Goal: Answer question/provide support: Share knowledge or assist other users

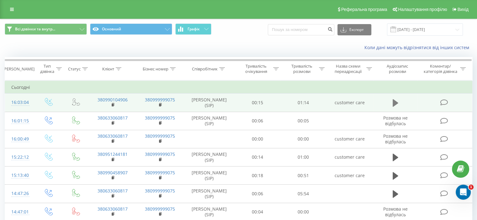
click at [396, 103] on icon at bounding box center [395, 103] width 6 height 8
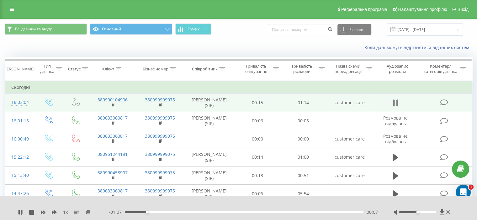
click at [394, 100] on icon at bounding box center [393, 103] width 2 height 7
click at [444, 100] on icon at bounding box center [444, 102] width 8 height 7
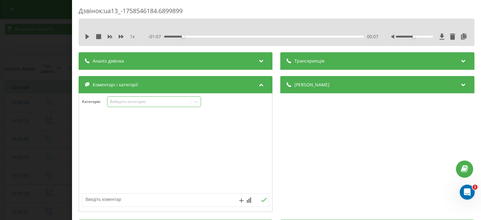
click at [197, 99] on icon at bounding box center [196, 102] width 6 height 6
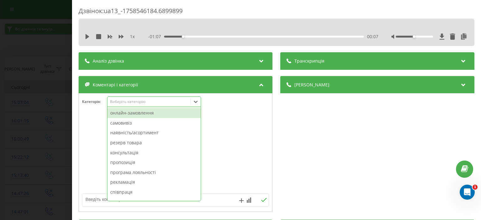
click at [154, 115] on div "онлайн-замовлення" at bounding box center [154, 113] width 93 height 10
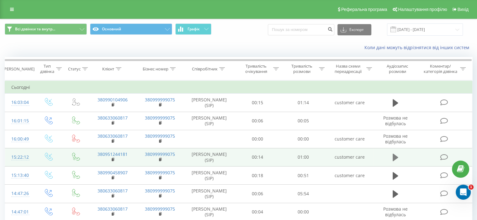
click at [395, 157] on icon at bounding box center [395, 158] width 6 height 8
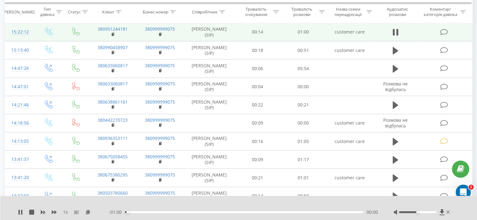
scroll to position [94, 0]
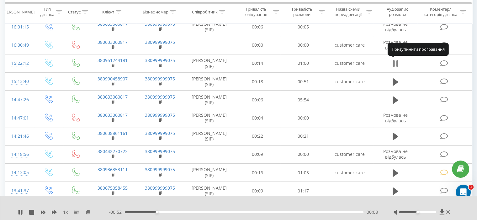
click at [395, 60] on icon at bounding box center [395, 63] width 6 height 9
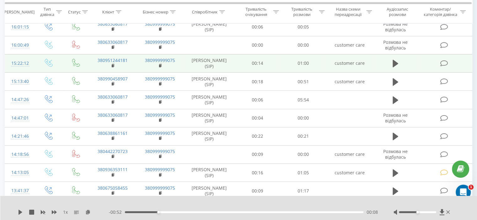
click at [443, 62] on icon at bounding box center [444, 63] width 8 height 7
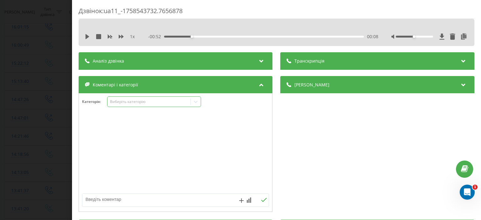
click at [195, 103] on icon at bounding box center [196, 102] width 6 height 6
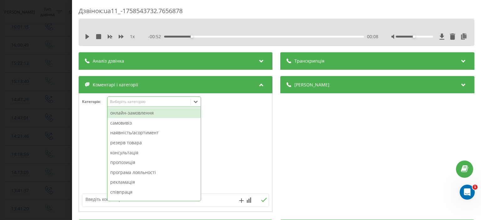
click at [140, 113] on div "онлайн-замовлення" at bounding box center [154, 113] width 93 height 10
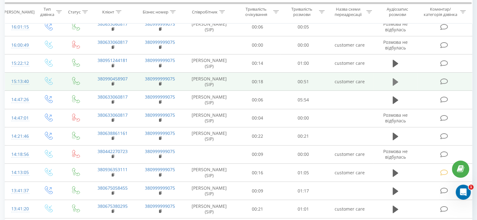
click at [393, 81] on icon at bounding box center [395, 82] width 6 height 8
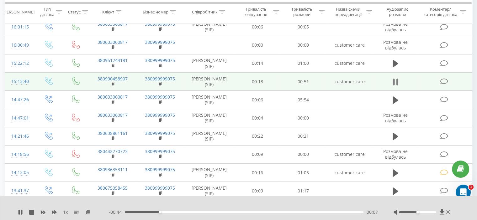
click at [395, 79] on icon at bounding box center [395, 82] width 6 height 9
click at [441, 80] on icon at bounding box center [444, 81] width 8 height 7
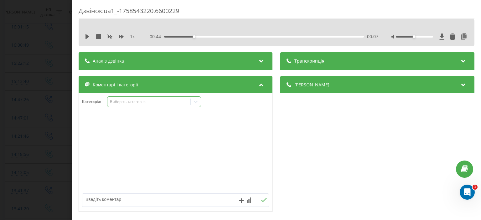
click at [196, 103] on icon at bounding box center [196, 102] width 6 height 6
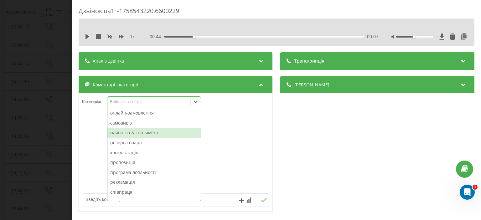
click at [139, 133] on div "наявність/асортимент" at bounding box center [154, 133] width 93 height 10
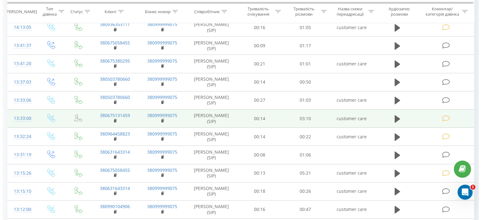
scroll to position [251, 0]
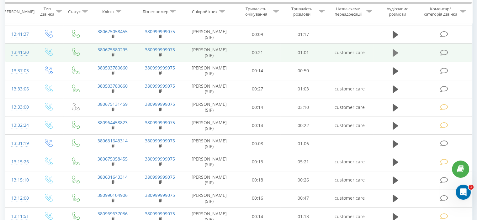
click at [395, 52] on icon at bounding box center [395, 53] width 6 height 8
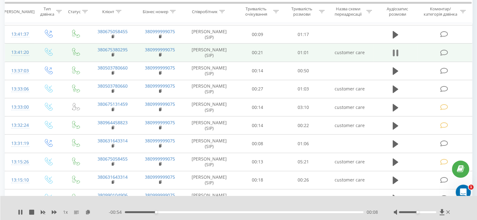
click at [394, 50] on icon at bounding box center [393, 53] width 2 height 7
click at [446, 50] on icon at bounding box center [444, 53] width 8 height 7
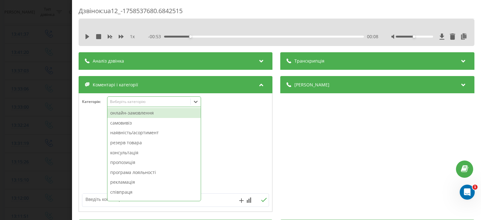
click at [198, 103] on icon at bounding box center [196, 102] width 6 height 6
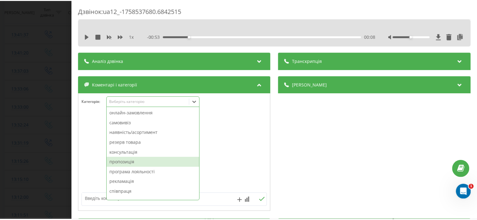
scroll to position [31, 0]
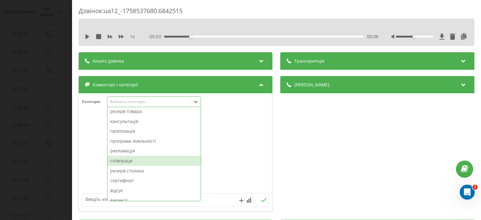
click at [140, 163] on div "співпраця" at bounding box center [154, 161] width 93 height 10
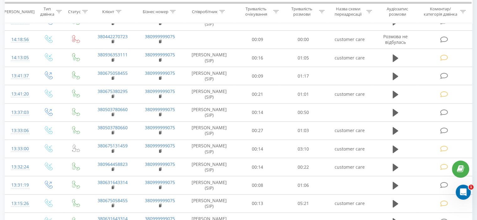
scroll to position [219, 0]
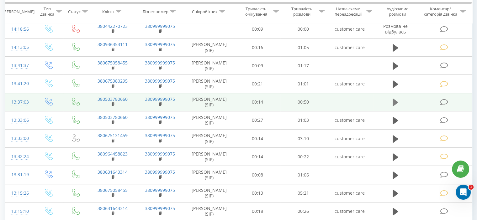
click at [392, 100] on icon at bounding box center [395, 103] width 6 height 8
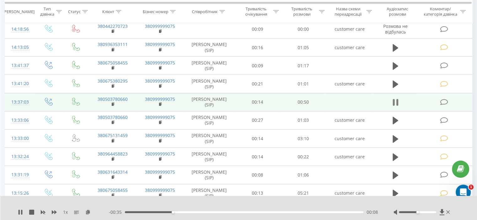
click at [395, 99] on icon at bounding box center [395, 102] width 6 height 9
click at [447, 100] on icon at bounding box center [444, 102] width 8 height 7
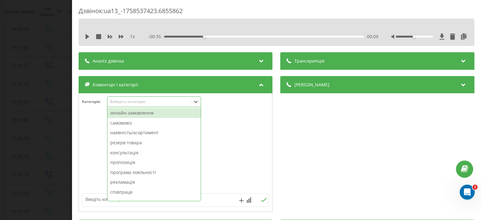
click at [197, 100] on icon at bounding box center [196, 102] width 6 height 6
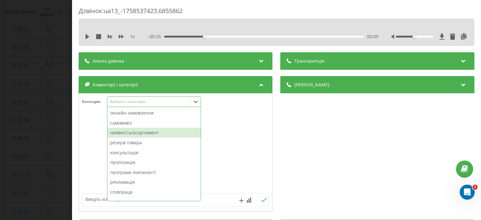
drag, startPoint x: 150, startPoint y: 116, endPoint x: 152, endPoint y: 132, distance: 15.4
click at [152, 132] on div "онлайн-замовлення самовивіз наявність/асортимент резерв товара консультація про…" at bounding box center [154, 154] width 93 height 94
click at [152, 132] on div "наявність/асортимент" at bounding box center [154, 133] width 93 height 10
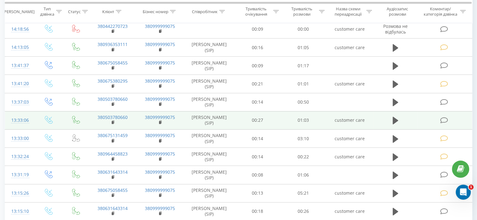
click at [441, 119] on icon at bounding box center [444, 120] width 8 height 7
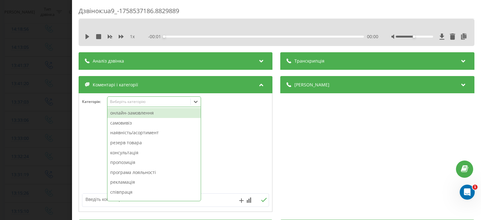
click at [197, 100] on icon at bounding box center [196, 102] width 6 height 6
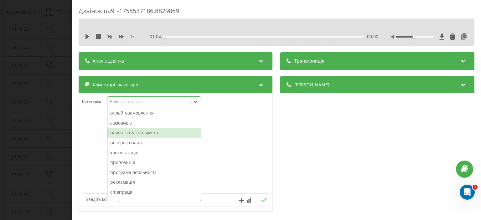
click at [146, 134] on div "наявність/асортимент" at bounding box center [154, 133] width 93 height 10
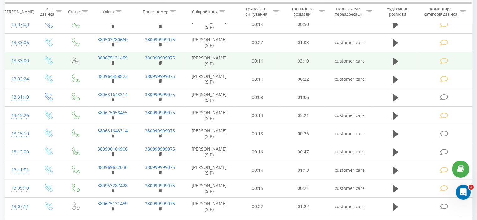
scroll to position [313, 0]
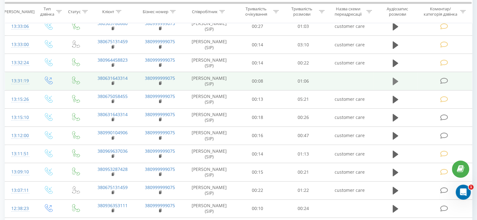
click at [397, 79] on icon at bounding box center [395, 82] width 6 height 8
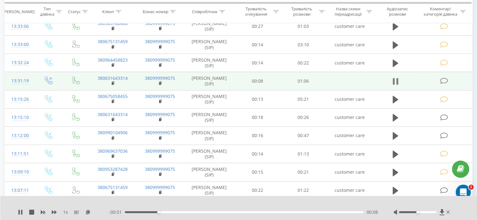
click at [395, 77] on icon at bounding box center [395, 81] width 6 height 9
click at [444, 79] on icon at bounding box center [444, 81] width 8 height 7
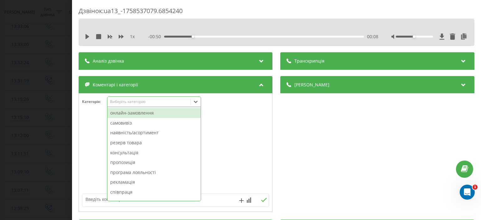
click at [200, 102] on div at bounding box center [196, 102] width 10 height 10
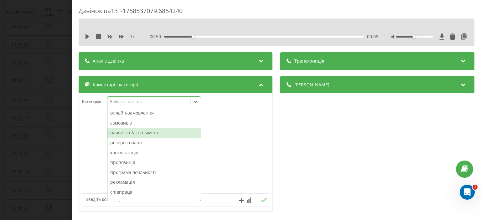
click at [144, 132] on div "наявність/асортимент" at bounding box center [154, 133] width 93 height 10
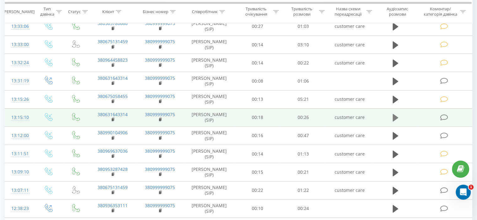
click at [394, 116] on icon at bounding box center [395, 118] width 6 height 8
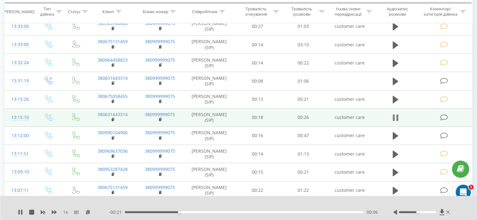
click at [395, 114] on icon at bounding box center [395, 117] width 6 height 9
click at [443, 116] on icon at bounding box center [444, 117] width 8 height 7
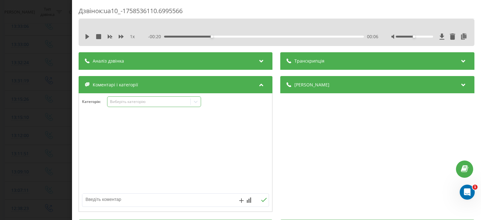
click at [194, 102] on icon at bounding box center [196, 102] width 6 height 6
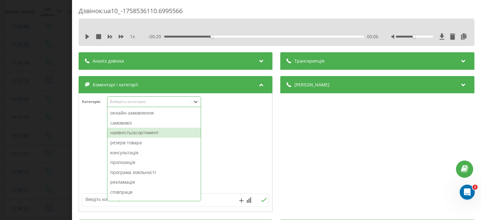
click at [135, 132] on div "наявність/асортимент" at bounding box center [154, 133] width 93 height 10
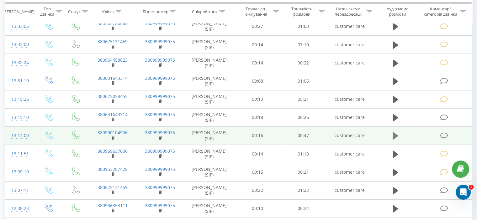
click at [395, 134] on icon at bounding box center [395, 136] width 6 height 8
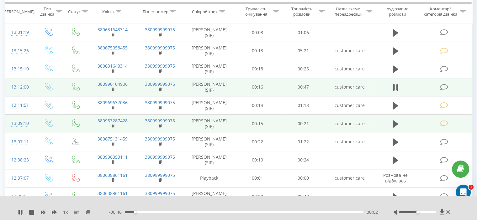
scroll to position [376, 0]
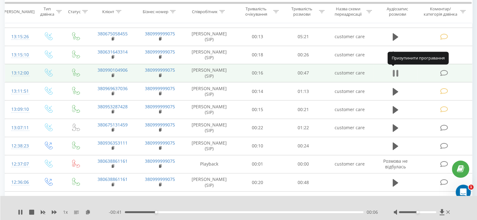
click at [395, 70] on icon at bounding box center [395, 73] width 6 height 9
click at [444, 71] on icon at bounding box center [444, 73] width 8 height 7
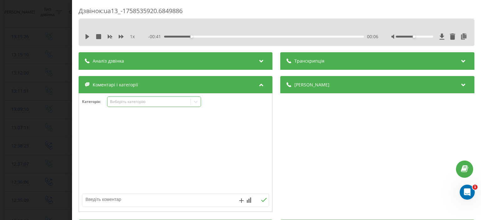
click at [198, 99] on icon at bounding box center [196, 102] width 6 height 6
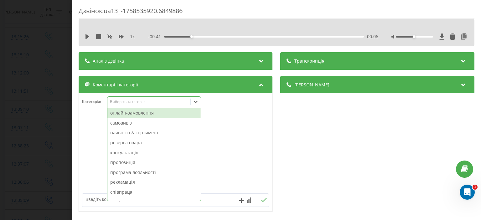
click at [164, 116] on div "онлайн-замовлення" at bounding box center [154, 113] width 93 height 10
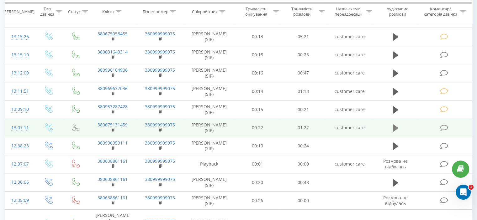
click at [393, 125] on icon at bounding box center [395, 128] width 6 height 8
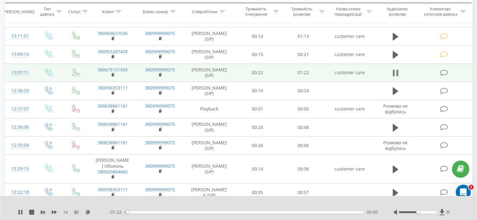
scroll to position [439, 0]
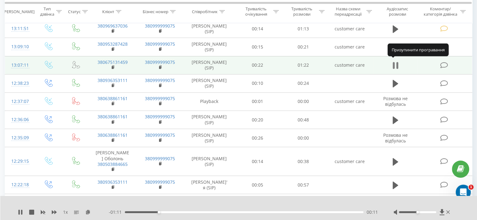
click at [395, 61] on icon at bounding box center [395, 65] width 6 height 9
click at [444, 62] on icon at bounding box center [444, 65] width 8 height 7
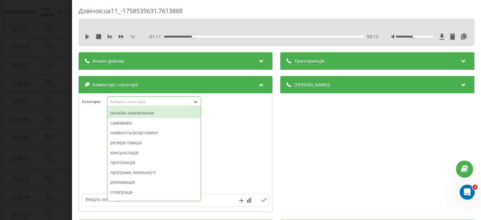
click at [197, 103] on icon at bounding box center [196, 102] width 6 height 6
click at [159, 113] on div "онлайн-замовлення" at bounding box center [154, 113] width 93 height 10
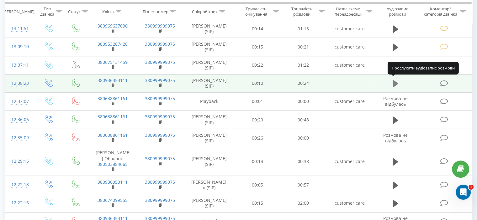
click at [394, 81] on icon at bounding box center [395, 84] width 6 height 8
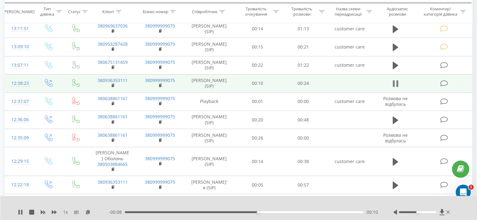
click at [395, 79] on icon at bounding box center [395, 83] width 6 height 9
click at [443, 81] on icon at bounding box center [444, 83] width 8 height 7
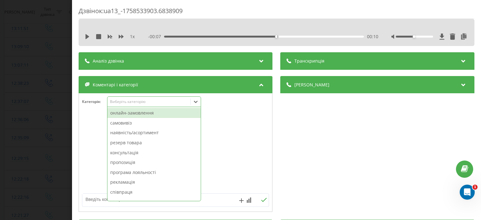
click at [191, 103] on div "Виберіть категорію" at bounding box center [149, 102] width 83 height 6
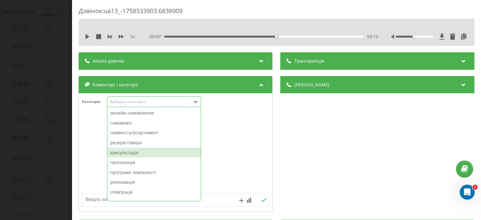
click at [153, 155] on div "консультація" at bounding box center [154, 153] width 93 height 10
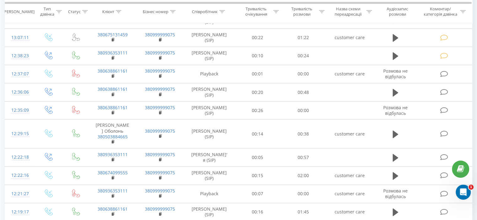
scroll to position [470, 0]
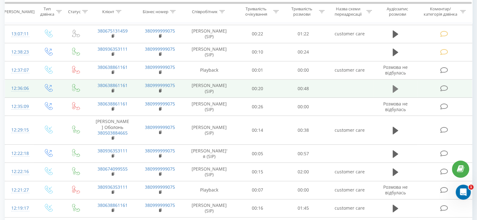
click at [392, 86] on icon at bounding box center [395, 89] width 6 height 8
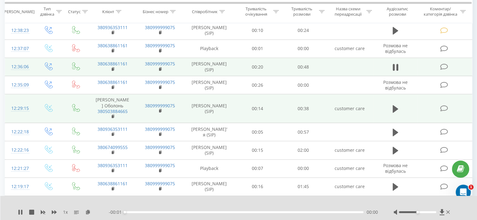
scroll to position [502, 0]
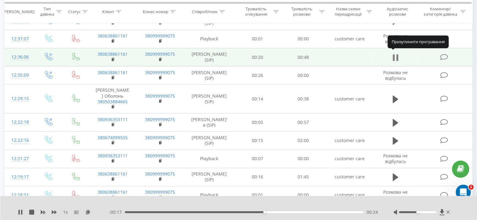
click at [395, 54] on icon at bounding box center [395, 57] width 6 height 9
click at [442, 55] on icon at bounding box center [444, 57] width 8 height 7
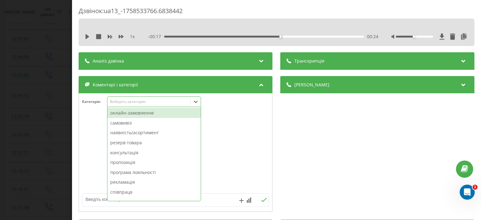
click at [195, 103] on icon at bounding box center [196, 102] width 6 height 6
click at [137, 114] on div "онлайн-замовлення" at bounding box center [154, 113] width 93 height 10
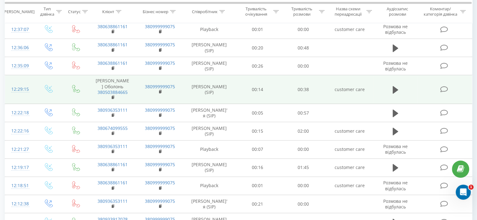
scroll to position [502, 0]
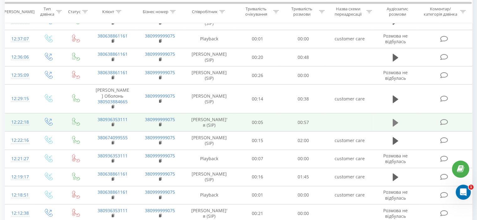
click at [395, 118] on icon at bounding box center [395, 122] width 6 height 9
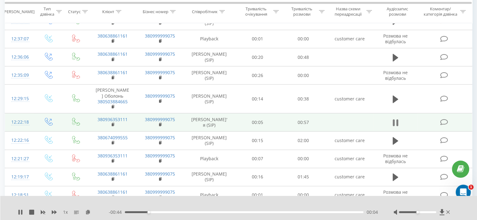
click at [395, 118] on icon at bounding box center [395, 122] width 6 height 9
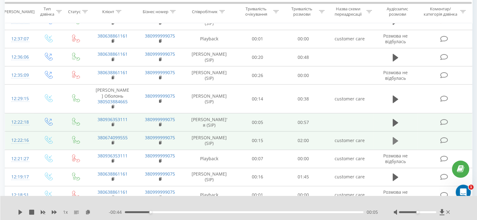
click at [395, 138] on icon at bounding box center [395, 141] width 6 height 8
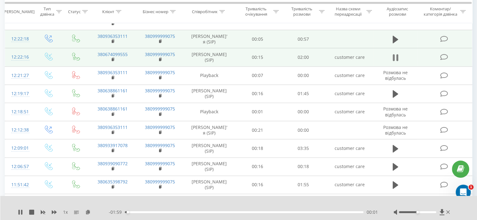
scroll to position [596, 0]
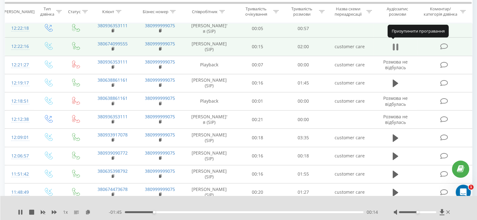
click at [395, 43] on icon at bounding box center [395, 47] width 6 height 9
click at [446, 43] on span at bounding box center [444, 46] width 9 height 6
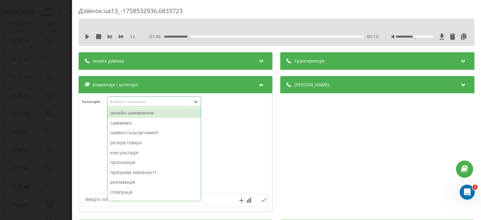
click at [197, 102] on icon at bounding box center [196, 102] width 4 height 2
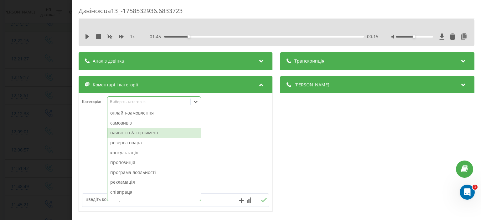
click at [171, 134] on div "наявність/асортимент" at bounding box center [154, 133] width 93 height 10
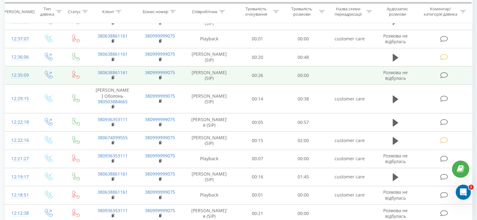
scroll to position [533, 0]
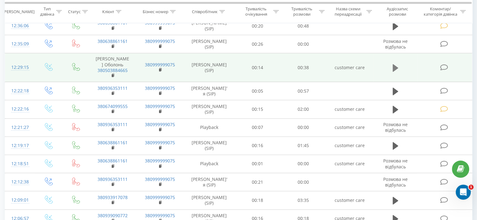
click at [394, 66] on icon at bounding box center [395, 68] width 6 height 8
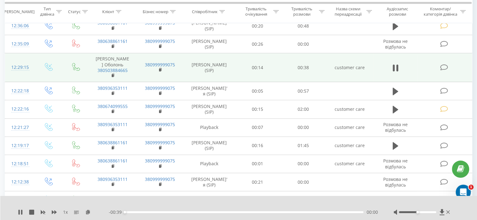
click at [394, 66] on icon at bounding box center [393, 68] width 2 height 7
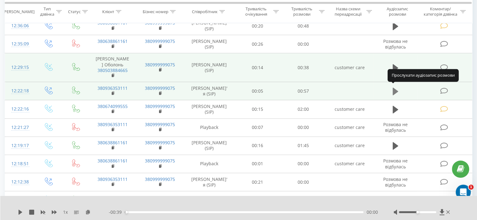
click at [394, 89] on icon at bounding box center [395, 92] width 6 height 8
click at [394, 89] on icon at bounding box center [393, 91] width 2 height 7
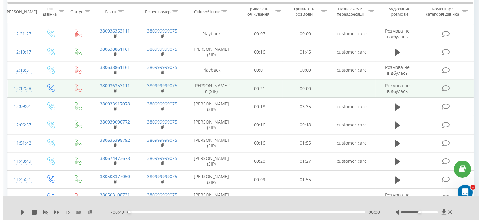
scroll to position [627, 0]
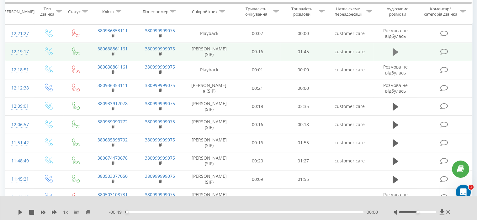
click at [391, 52] on button at bounding box center [395, 51] width 9 height 9
click at [395, 49] on icon at bounding box center [395, 52] width 6 height 9
click at [441, 49] on icon at bounding box center [444, 52] width 8 height 7
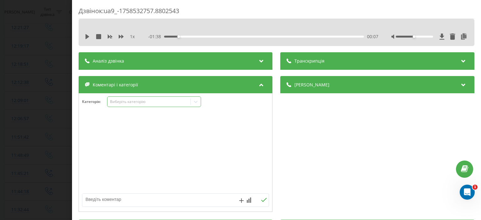
click at [197, 101] on icon at bounding box center [196, 102] width 6 height 6
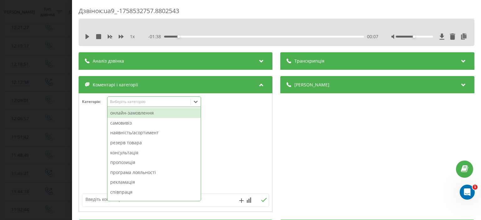
click at [155, 113] on div "онлайн-замовлення" at bounding box center [154, 113] width 93 height 10
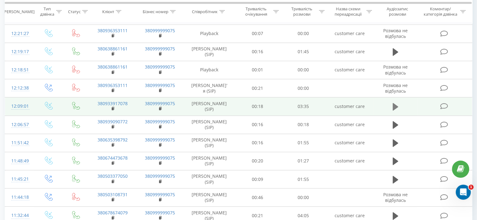
click at [394, 105] on icon at bounding box center [395, 107] width 6 height 8
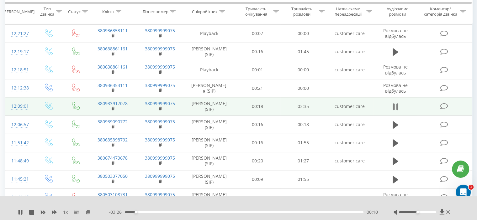
click at [395, 103] on icon at bounding box center [395, 106] width 6 height 9
click at [442, 103] on icon at bounding box center [444, 106] width 8 height 7
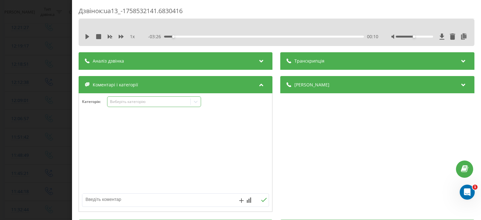
click at [194, 102] on icon at bounding box center [196, 102] width 6 height 6
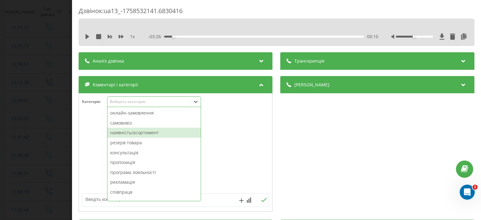
scroll to position [56, 0]
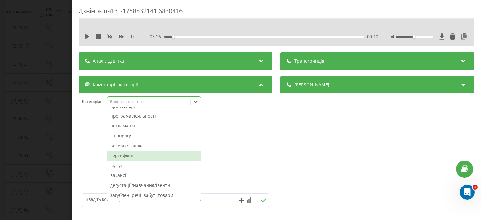
click at [127, 157] on div "сертифікат" at bounding box center [154, 156] width 93 height 10
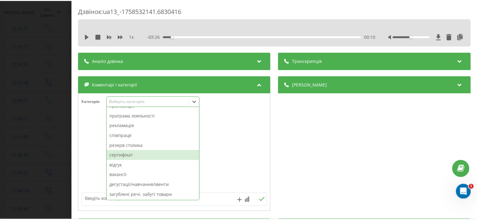
scroll to position [46, 0]
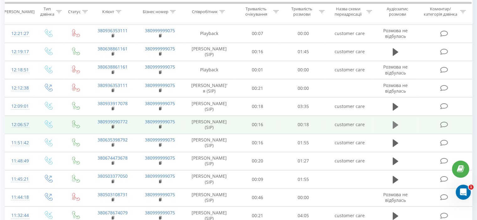
click at [396, 121] on icon at bounding box center [395, 125] width 6 height 9
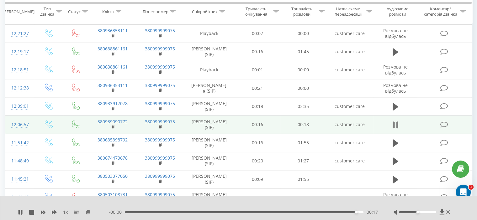
click at [395, 121] on icon at bounding box center [395, 125] width 6 height 9
click at [444, 122] on icon at bounding box center [444, 125] width 8 height 7
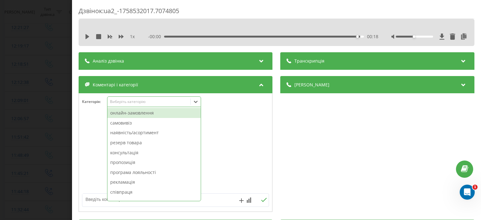
click at [201, 102] on div at bounding box center [196, 102] width 10 height 10
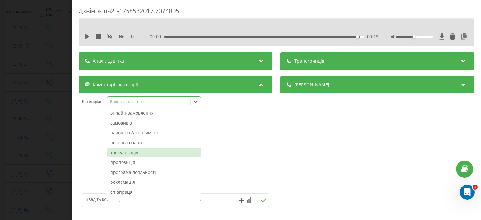
click at [148, 152] on div "консультація" at bounding box center [154, 153] width 93 height 10
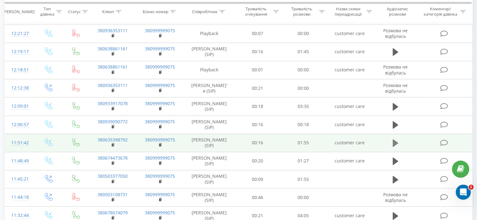
click at [395, 139] on icon at bounding box center [395, 143] width 6 height 9
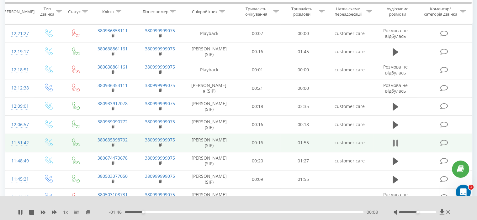
click at [395, 139] on icon at bounding box center [395, 143] width 6 height 9
click at [441, 140] on icon at bounding box center [444, 143] width 8 height 7
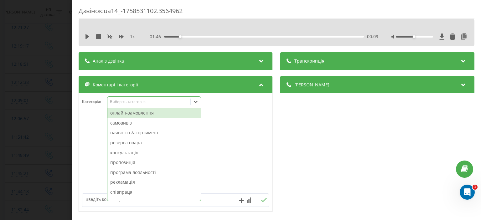
click at [197, 104] on icon at bounding box center [196, 102] width 6 height 6
click at [157, 115] on div "онлайн-замовлення" at bounding box center [154, 113] width 93 height 10
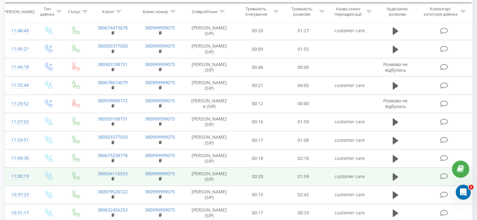
scroll to position [816, 0]
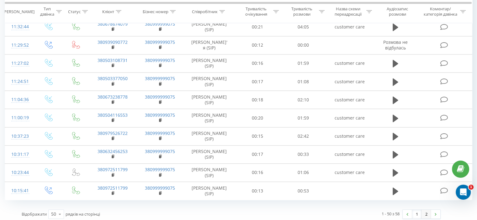
click at [424, 210] on link "2" at bounding box center [425, 214] width 9 height 9
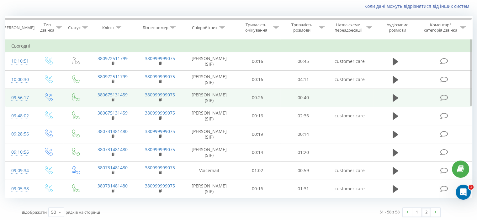
scroll to position [42, 0]
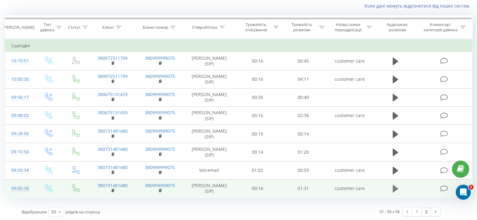
click at [395, 187] on icon at bounding box center [395, 189] width 6 height 8
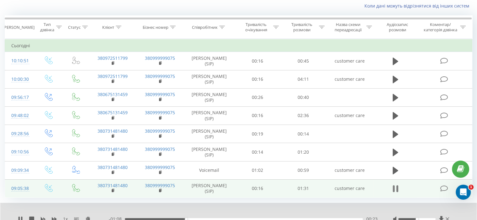
click at [395, 185] on icon at bounding box center [395, 189] width 6 height 9
click at [444, 186] on icon at bounding box center [444, 189] width 8 height 7
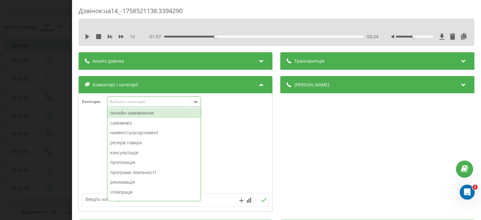
click at [196, 105] on icon at bounding box center [196, 102] width 6 height 6
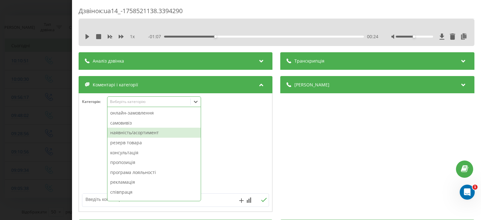
click at [152, 134] on div "наявність/асортимент" at bounding box center [154, 133] width 93 height 10
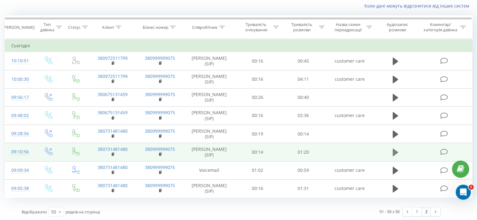
click at [395, 150] on icon at bounding box center [395, 153] width 6 height 8
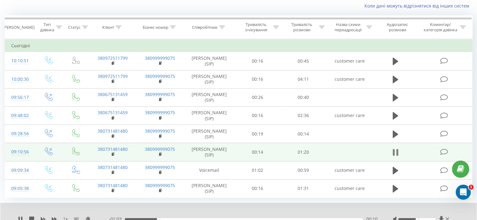
click at [394, 151] on icon at bounding box center [393, 152] width 2 height 7
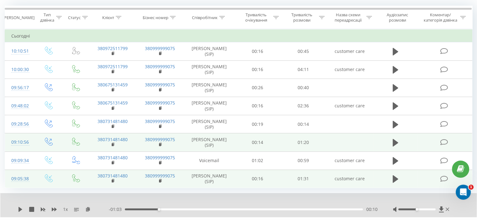
scroll to position [66, 0]
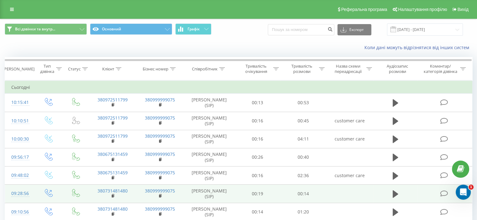
scroll to position [60, 0]
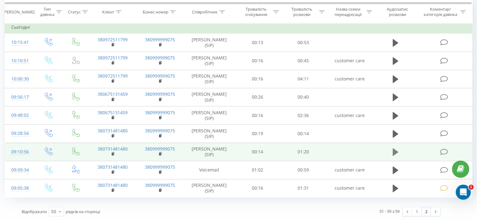
click at [395, 148] on icon at bounding box center [395, 152] width 6 height 9
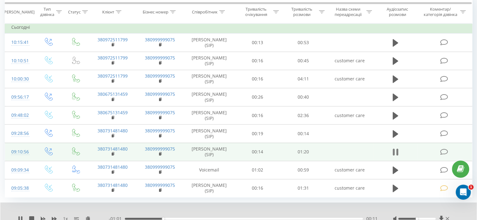
click at [395, 149] on icon at bounding box center [395, 152] width 6 height 9
click at [445, 150] on icon at bounding box center [444, 152] width 8 height 7
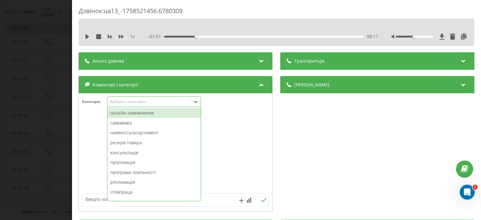
click at [196, 104] on icon at bounding box center [196, 102] width 6 height 6
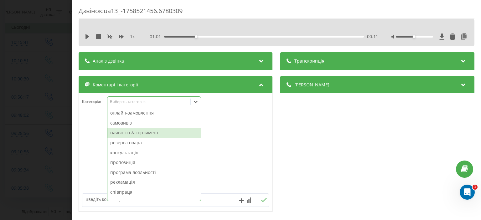
click at [157, 134] on div "наявність/асортимент" at bounding box center [154, 133] width 93 height 10
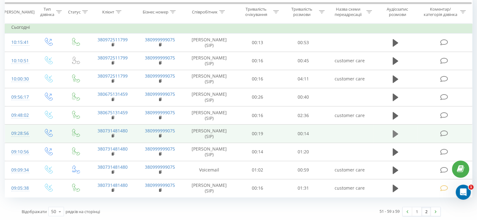
click at [393, 132] on icon at bounding box center [395, 134] width 6 height 8
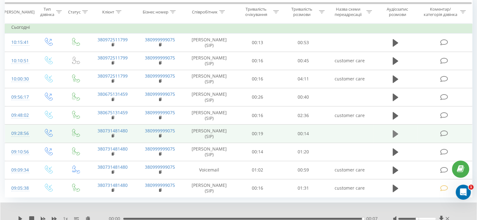
click at [395, 133] on icon at bounding box center [395, 134] width 6 height 8
click at [394, 132] on icon at bounding box center [395, 134] width 6 height 8
click at [395, 150] on icon at bounding box center [395, 153] width 6 height 8
click at [393, 150] on icon at bounding box center [393, 152] width 2 height 7
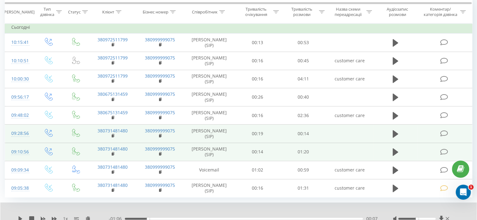
click at [443, 149] on icon at bounding box center [444, 152] width 8 height 7
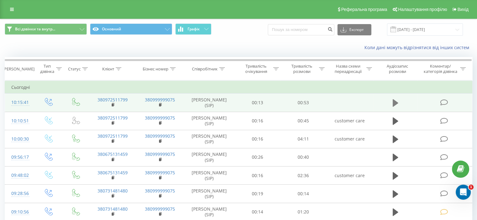
click at [397, 100] on icon at bounding box center [395, 103] width 6 height 9
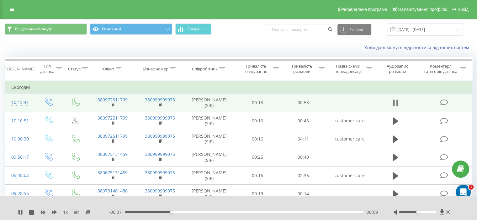
click at [395, 100] on icon at bounding box center [395, 103] width 6 height 9
click at [447, 102] on icon at bounding box center [444, 102] width 8 height 7
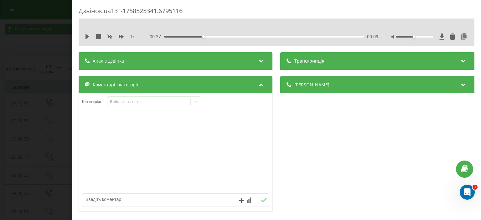
click at [191, 110] on div "Категорія : Виберіть категорію" at bounding box center [175, 106] width 193 height 19
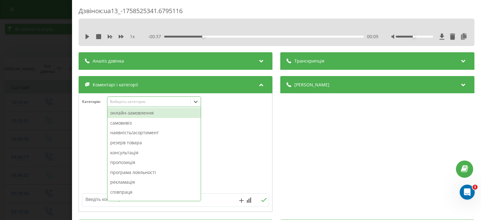
drag, startPoint x: 195, startPoint y: 104, endPoint x: 184, endPoint y: 104, distance: 10.7
click at [195, 104] on icon at bounding box center [196, 102] width 6 height 6
click at [153, 114] on div "онлайн-замовлення" at bounding box center [154, 113] width 93 height 10
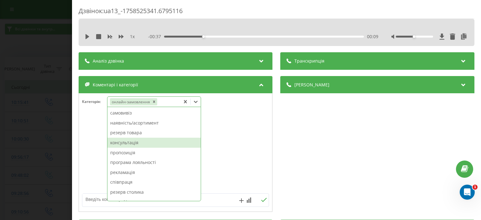
click at [150, 144] on div "консультація" at bounding box center [154, 143] width 93 height 10
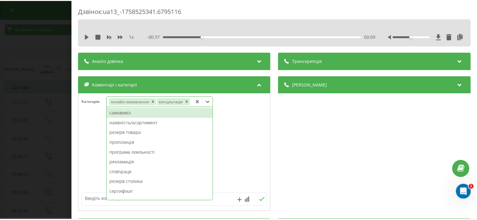
scroll to position [60, 0]
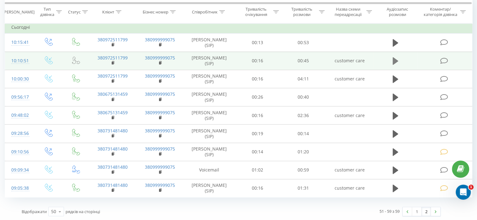
click at [394, 61] on icon at bounding box center [395, 61] width 6 height 8
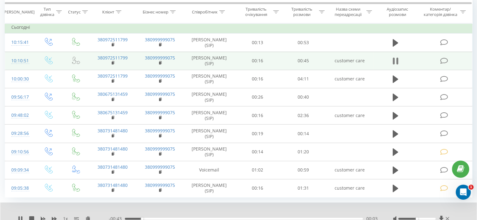
click at [395, 58] on icon at bounding box center [395, 61] width 6 height 9
click at [442, 59] on icon at bounding box center [444, 61] width 8 height 7
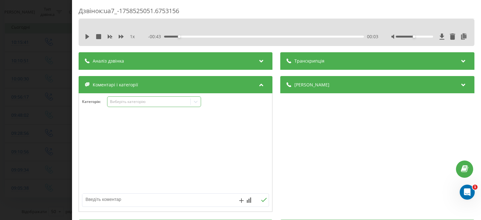
click at [197, 104] on icon at bounding box center [196, 102] width 6 height 6
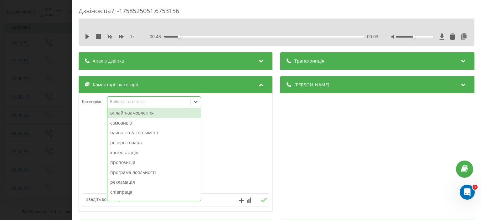
click at [155, 113] on div "онлайн-замовлення" at bounding box center [154, 113] width 93 height 10
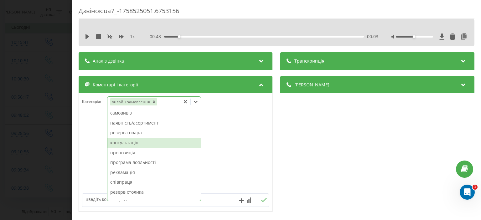
click at [153, 144] on div "консультація" at bounding box center [154, 143] width 93 height 10
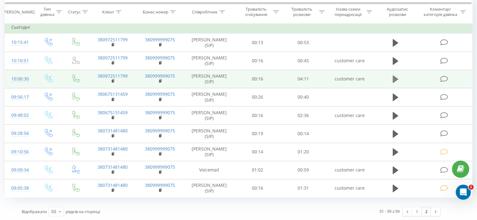
click at [394, 77] on icon at bounding box center [395, 80] width 6 height 8
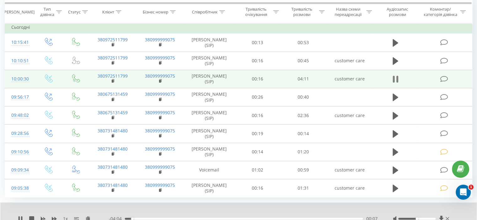
click at [395, 76] on icon at bounding box center [395, 79] width 6 height 9
click at [442, 78] on icon at bounding box center [444, 79] width 8 height 7
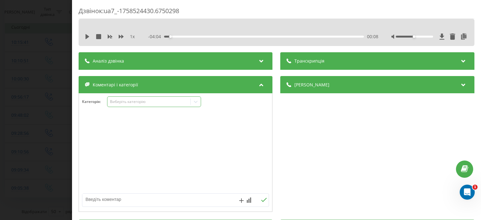
drag, startPoint x: 198, startPoint y: 101, endPoint x: 193, endPoint y: 104, distance: 5.9
click at [198, 101] on icon at bounding box center [196, 102] width 6 height 6
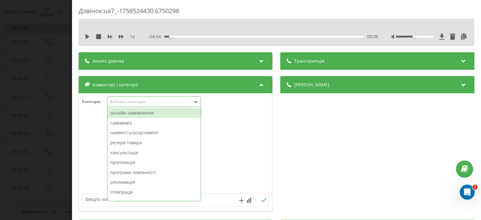
click at [145, 115] on div "онлайн-замовлення" at bounding box center [154, 113] width 93 height 10
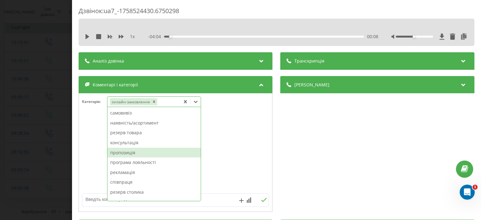
click at [142, 154] on div "пропозиція" at bounding box center [154, 153] width 93 height 10
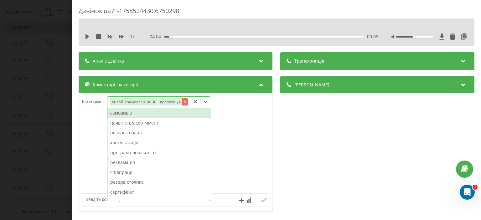
click at [184, 100] on icon "Remove пропозиція" at bounding box center [185, 102] width 4 height 4
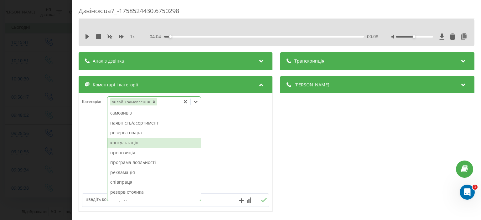
click at [135, 143] on div "консультація" at bounding box center [154, 143] width 93 height 10
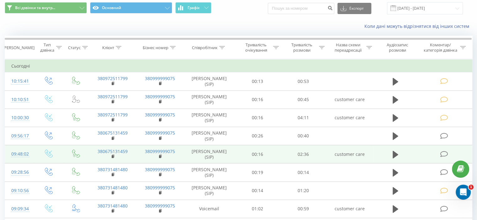
scroll to position [31, 0]
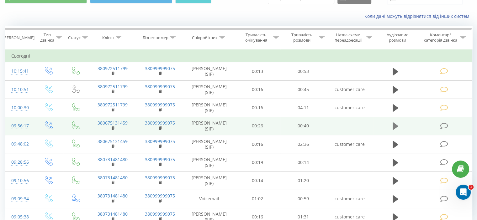
click at [393, 126] on icon at bounding box center [395, 127] width 6 height 8
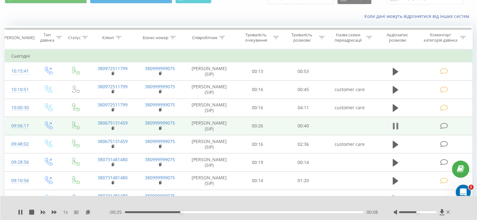
click at [394, 123] on icon at bounding box center [395, 126] width 6 height 9
click at [449, 124] on span at bounding box center [444, 126] width 9 height 6
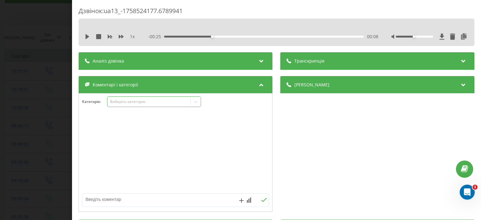
click at [198, 103] on icon at bounding box center [196, 102] width 6 height 6
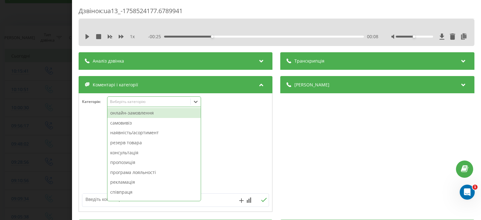
click at [162, 115] on div "онлайн-замовлення" at bounding box center [154, 113] width 93 height 10
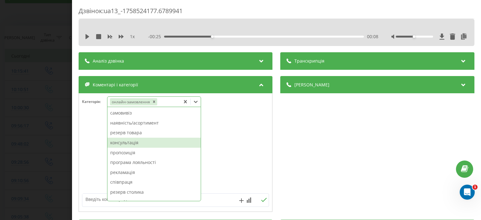
click at [130, 145] on div "консультація" at bounding box center [154, 143] width 93 height 10
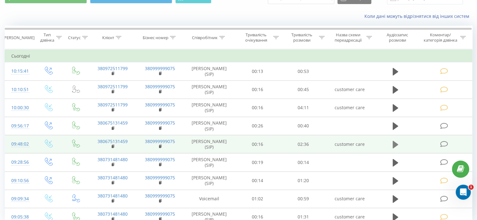
click at [394, 144] on icon at bounding box center [395, 145] width 6 height 8
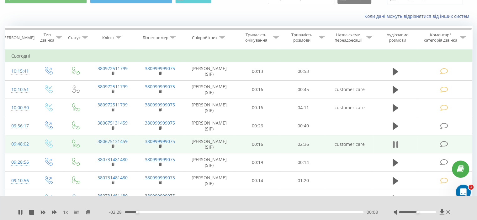
click at [395, 142] on icon at bounding box center [395, 144] width 6 height 9
click at [445, 144] on icon at bounding box center [444, 144] width 8 height 7
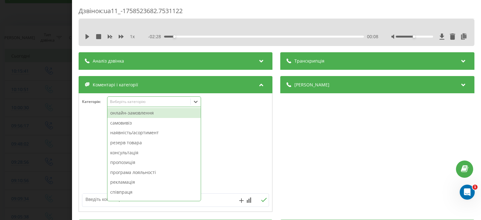
click at [201, 101] on div at bounding box center [196, 102] width 10 height 10
click at [146, 115] on div "онлайн-замовлення" at bounding box center [154, 113] width 93 height 10
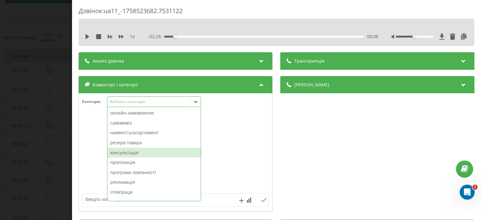
click at [139, 156] on div "онлайн-замовлення самовивіз наявність/асортимент резерв товара консультація про…" at bounding box center [154, 154] width 93 height 94
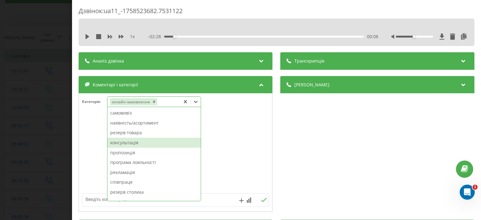
click at [134, 145] on div "консультація" at bounding box center [154, 143] width 93 height 10
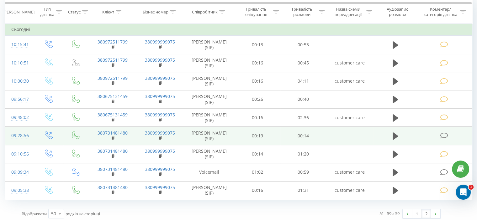
scroll to position [60, 0]
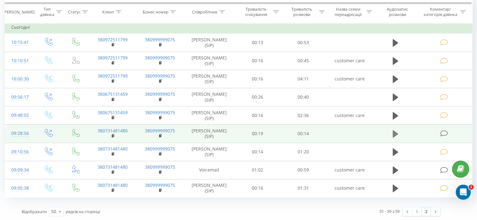
click at [394, 133] on icon at bounding box center [395, 134] width 6 height 8
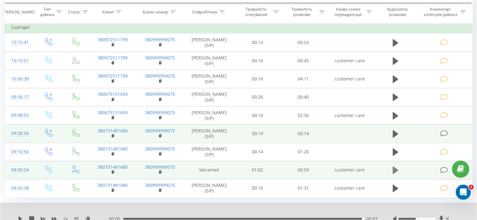
click at [394, 170] on icon at bounding box center [395, 171] width 6 height 8
click at [394, 168] on icon at bounding box center [393, 170] width 2 height 7
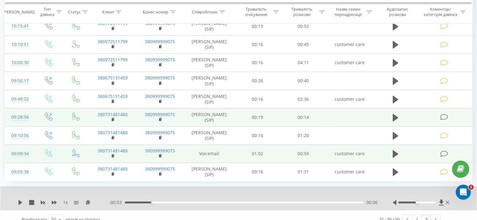
scroll to position [84, 0]
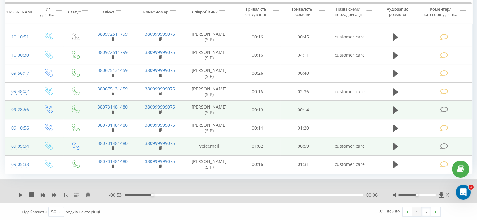
click at [417, 209] on link "1" at bounding box center [416, 212] width 9 height 9
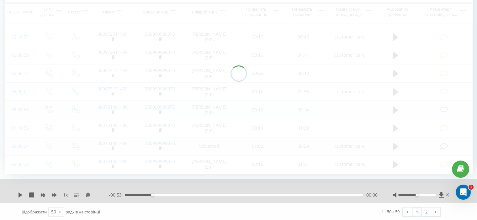
scroll to position [41, 0]
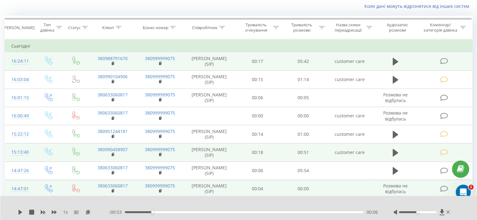
click at [443, 59] on icon at bounding box center [444, 61] width 8 height 7
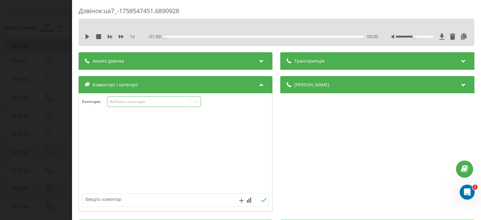
click at [194, 101] on icon at bounding box center [196, 102] width 6 height 6
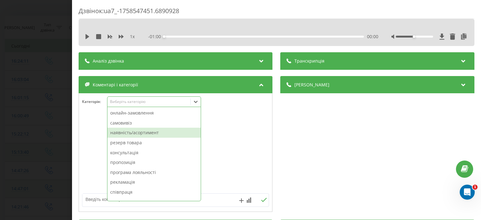
click at [147, 132] on div "наявність/асортимент" at bounding box center [154, 133] width 93 height 10
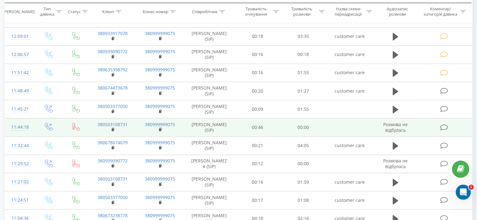
scroll to position [721, 0]
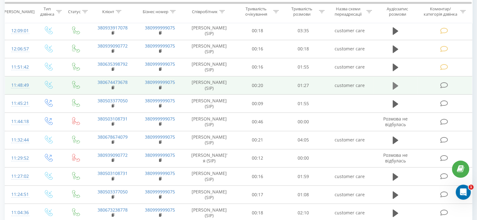
click at [394, 82] on icon at bounding box center [395, 86] width 6 height 8
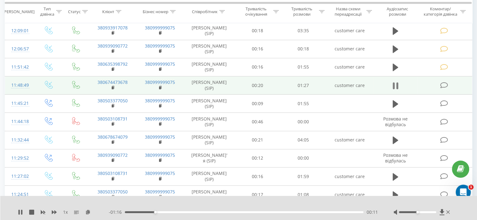
click at [395, 81] on icon at bounding box center [395, 85] width 6 height 9
click at [443, 82] on icon at bounding box center [444, 85] width 8 height 7
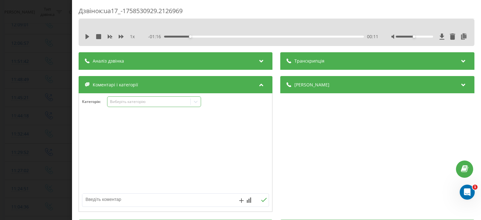
click at [195, 102] on icon at bounding box center [196, 102] width 6 height 6
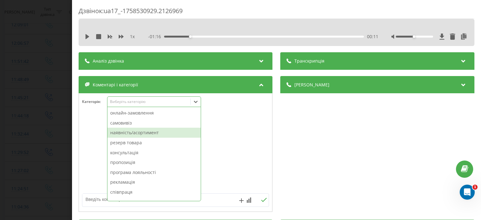
click at [156, 131] on div "наявність/асортимент" at bounding box center [154, 133] width 93 height 10
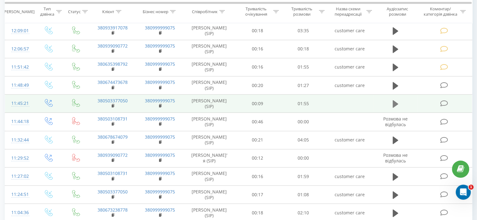
click at [396, 100] on icon at bounding box center [395, 104] width 6 height 8
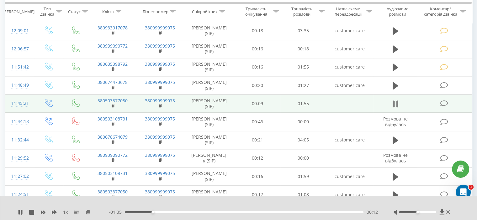
click at [395, 100] on icon at bounding box center [395, 104] width 6 height 9
click at [441, 100] on icon at bounding box center [444, 103] width 8 height 7
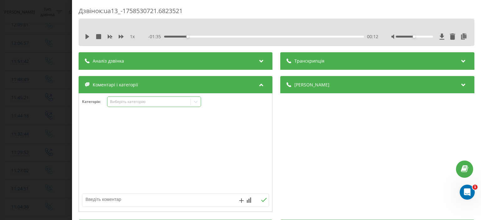
drag, startPoint x: 199, startPoint y: 102, endPoint x: 196, endPoint y: 105, distance: 4.9
click at [199, 102] on icon at bounding box center [196, 102] width 6 height 6
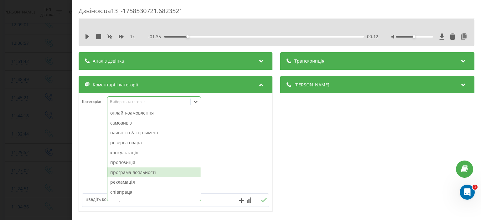
click at [158, 174] on div "програма лояльності" at bounding box center [154, 173] width 93 height 10
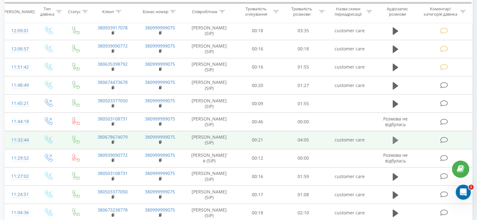
click at [395, 137] on icon at bounding box center [395, 141] width 6 height 8
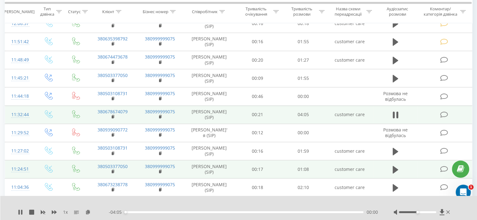
scroll to position [784, 0]
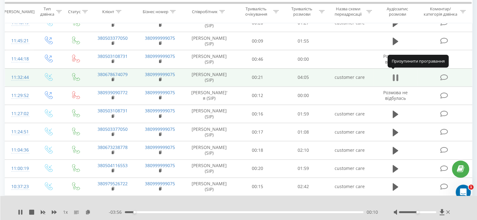
click at [395, 73] on icon at bounding box center [395, 77] width 6 height 9
click at [443, 74] on icon at bounding box center [444, 77] width 8 height 7
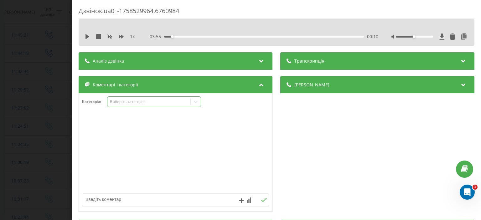
click at [194, 102] on icon at bounding box center [196, 102] width 6 height 6
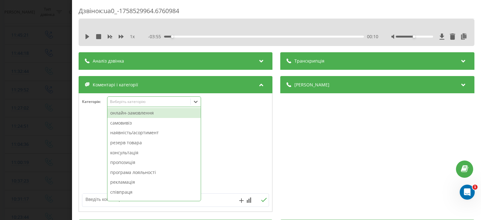
click at [159, 116] on div "онлайн-замовлення" at bounding box center [154, 113] width 93 height 10
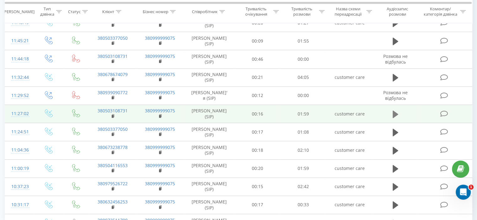
click at [396, 110] on icon at bounding box center [395, 114] width 6 height 8
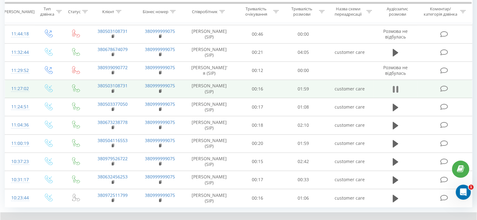
scroll to position [815, 0]
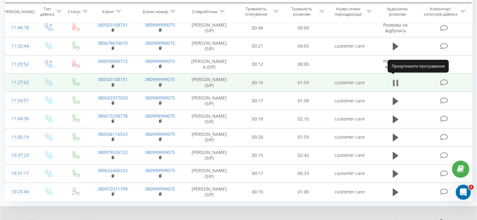
click at [395, 79] on icon at bounding box center [395, 83] width 6 height 9
click at [444, 79] on icon at bounding box center [444, 82] width 8 height 7
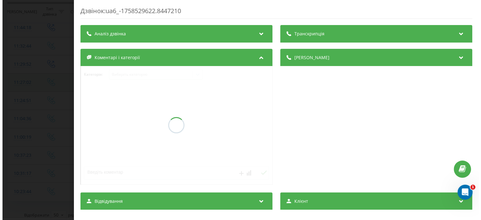
scroll to position [810, 0]
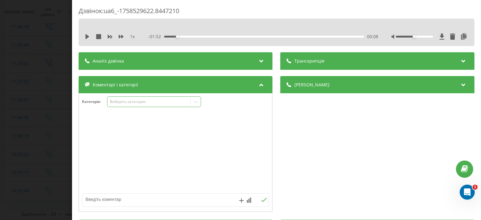
click at [199, 100] on icon at bounding box center [196, 102] width 6 height 6
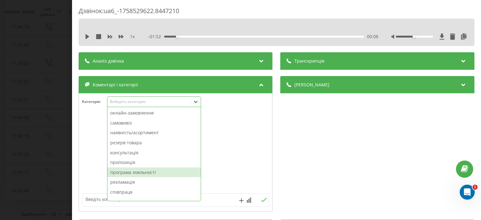
click at [147, 173] on div "програма лояльності" at bounding box center [154, 173] width 93 height 10
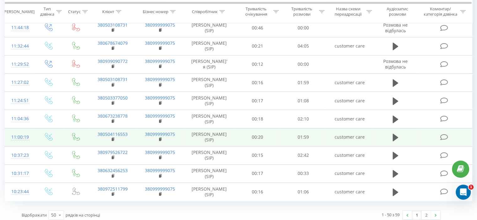
scroll to position [816, 0]
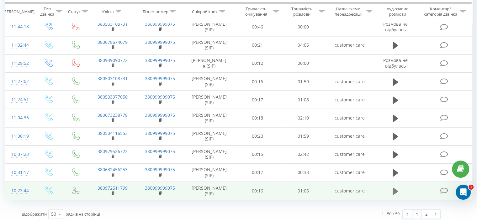
click at [394, 189] on icon at bounding box center [395, 191] width 6 height 8
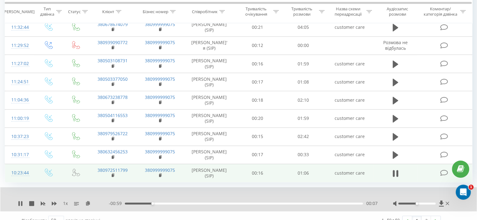
scroll to position [840, 0]
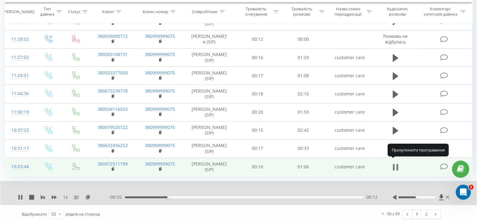
click at [395, 163] on icon at bounding box center [395, 167] width 6 height 9
click at [443, 164] on icon at bounding box center [444, 167] width 8 height 7
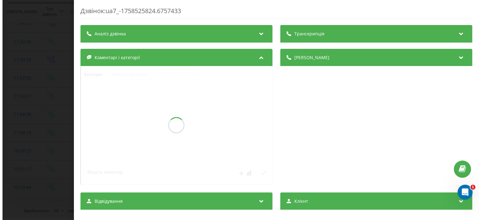
scroll to position [810, 0]
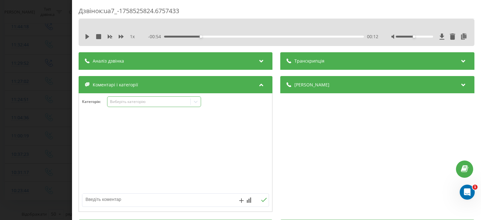
drag, startPoint x: 198, startPoint y: 101, endPoint x: 195, endPoint y: 101, distance: 3.4
click at [198, 102] on icon at bounding box center [196, 102] width 6 height 6
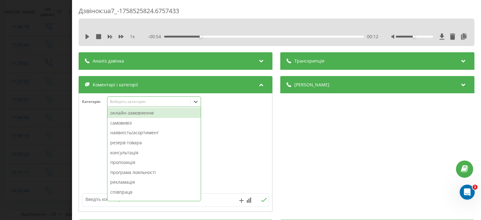
click at [159, 114] on div "онлайн-замовлення" at bounding box center [154, 113] width 93 height 10
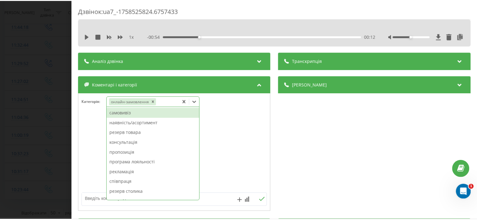
scroll to position [816, 0]
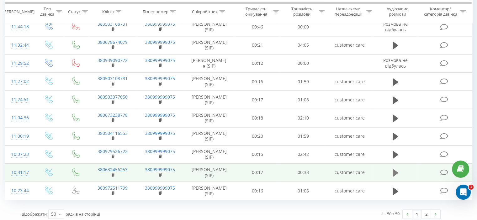
click at [394, 169] on icon at bounding box center [395, 173] width 6 height 8
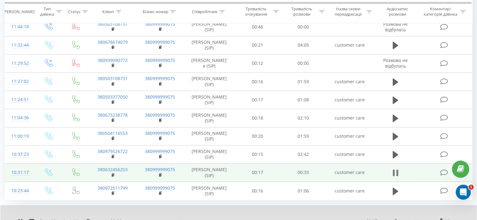
click at [395, 169] on icon at bounding box center [395, 173] width 6 height 9
click at [443, 170] on icon at bounding box center [444, 173] width 8 height 7
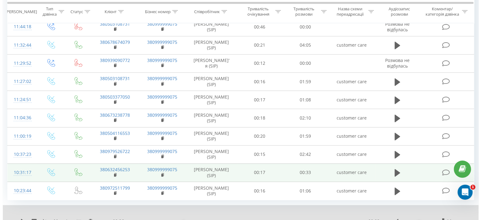
scroll to position [810, 0]
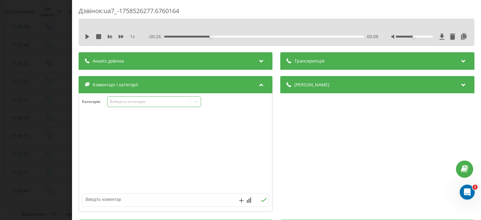
click at [197, 104] on icon at bounding box center [196, 102] width 6 height 6
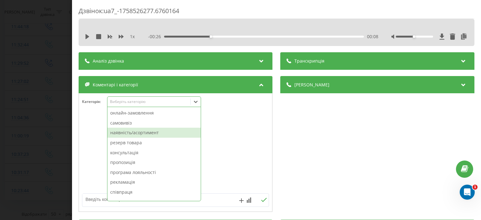
click at [145, 134] on div "наявність/асортимент" at bounding box center [154, 133] width 93 height 10
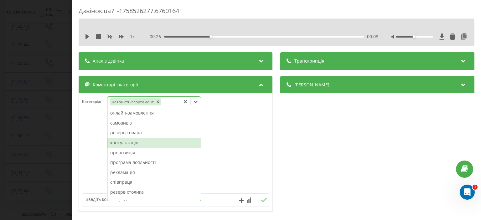
click at [138, 145] on div "консультація" at bounding box center [154, 143] width 93 height 10
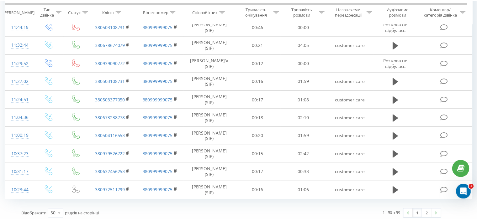
scroll to position [816, 0]
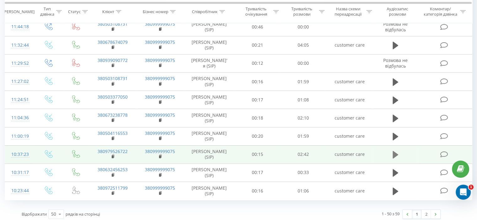
click at [396, 151] on icon at bounding box center [395, 155] width 6 height 8
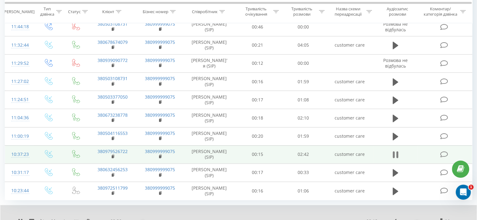
click at [395, 150] on icon at bounding box center [395, 154] width 6 height 9
click at [446, 151] on icon at bounding box center [444, 154] width 8 height 7
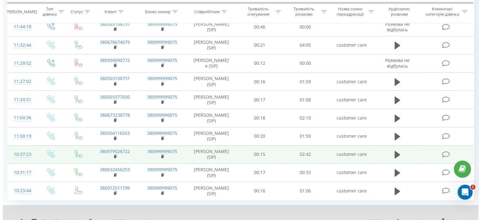
scroll to position [810, 0]
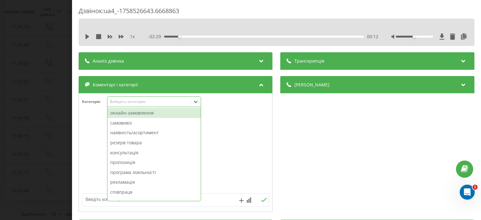
drag, startPoint x: 197, startPoint y: 104, endPoint x: 160, endPoint y: 126, distance: 43.3
click at [197, 104] on icon at bounding box center [196, 102] width 6 height 6
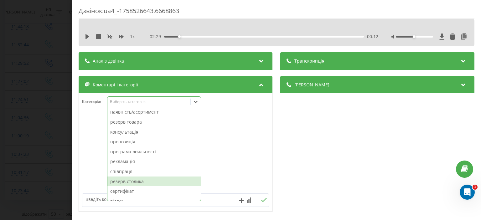
scroll to position [31, 0]
click at [137, 181] on div "сертифікат" at bounding box center [154, 181] width 93 height 10
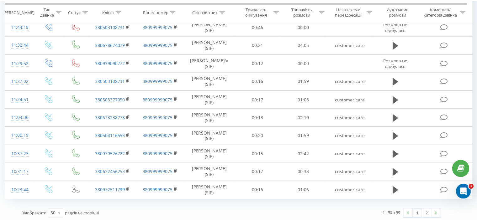
scroll to position [816, 0]
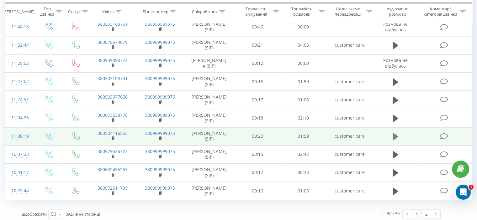
click at [394, 133] on icon at bounding box center [395, 137] width 6 height 8
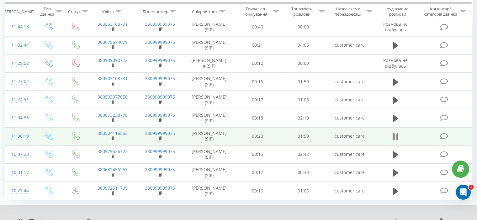
click at [394, 132] on icon at bounding box center [395, 136] width 6 height 9
click at [441, 133] on icon at bounding box center [444, 136] width 8 height 7
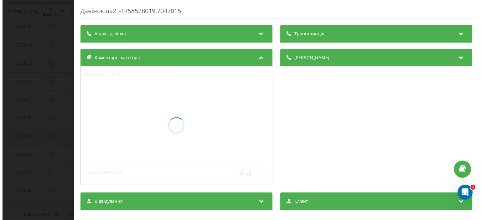
scroll to position [810, 0]
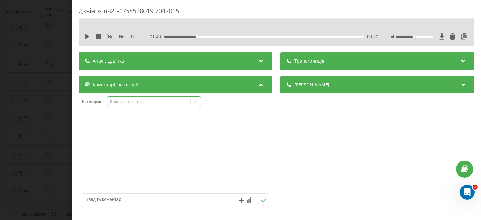
click at [198, 101] on icon at bounding box center [196, 102] width 6 height 6
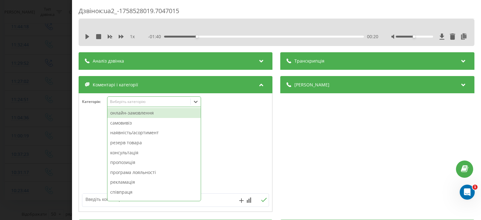
click at [153, 113] on div "онлайн-замовлення" at bounding box center [154, 113] width 93 height 10
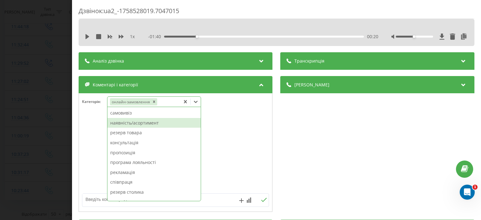
click at [155, 124] on div "наявність/асортимент" at bounding box center [154, 123] width 93 height 10
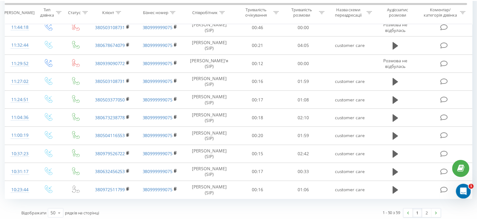
scroll to position [816, 0]
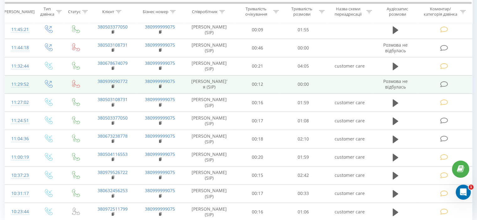
scroll to position [815, 0]
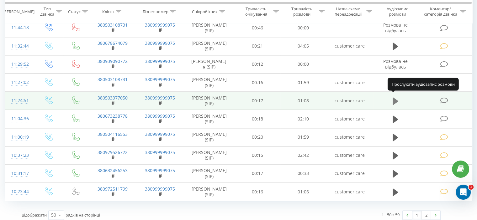
click at [395, 97] on icon at bounding box center [395, 101] width 6 height 8
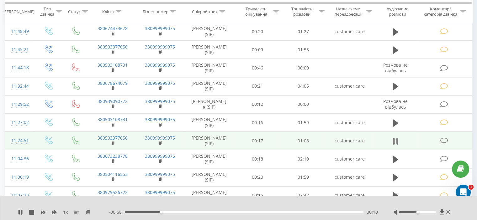
scroll to position [784, 0]
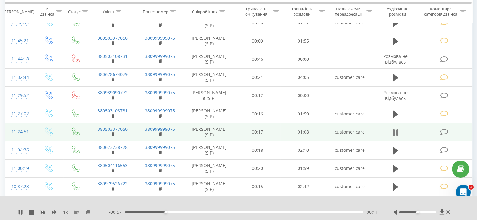
click at [394, 129] on icon at bounding box center [393, 132] width 2 height 7
click at [443, 129] on icon at bounding box center [444, 132] width 8 height 7
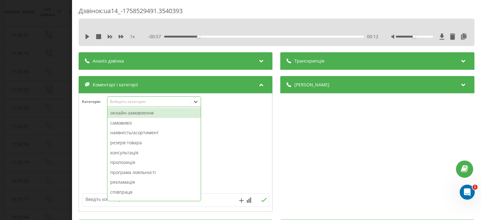
click at [201, 103] on div at bounding box center [196, 102] width 10 height 10
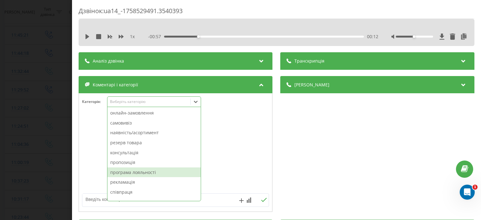
click at [152, 174] on div "програма лояльності" at bounding box center [154, 173] width 93 height 10
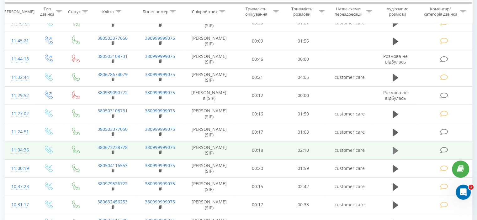
click at [395, 146] on icon at bounding box center [395, 150] width 6 height 9
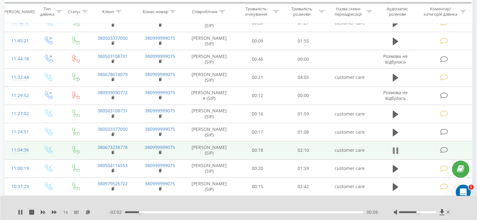
click at [395, 146] on icon at bounding box center [395, 150] width 6 height 9
click at [442, 147] on icon at bounding box center [444, 150] width 8 height 7
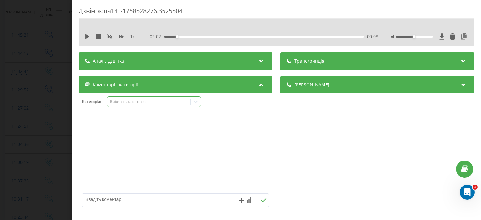
drag, startPoint x: 197, startPoint y: 101, endPoint x: 192, endPoint y: 102, distance: 6.2
click at [197, 101] on icon at bounding box center [196, 102] width 6 height 6
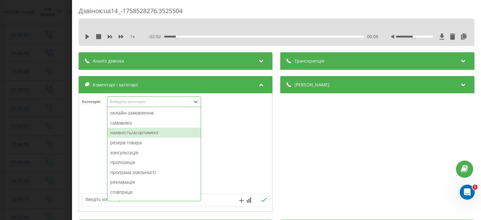
click at [127, 135] on div "наявність/асортимент" at bounding box center [154, 133] width 93 height 10
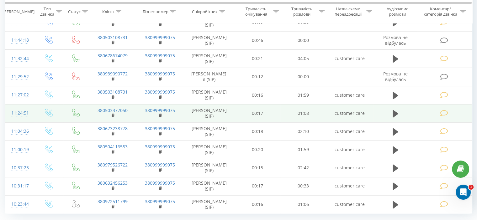
scroll to position [816, 0]
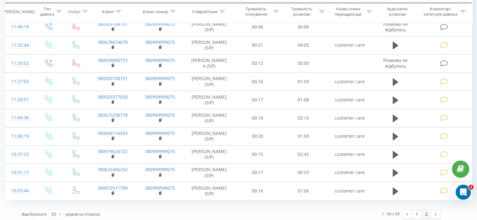
click at [425, 210] on link "2" at bounding box center [425, 214] width 9 height 9
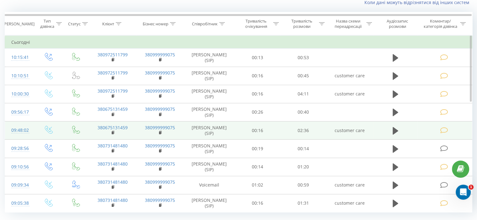
scroll to position [41, 0]
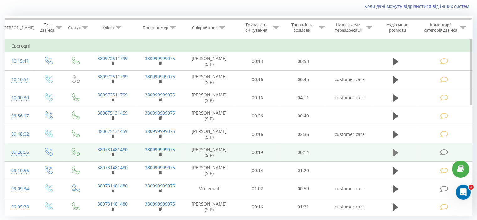
click at [395, 152] on icon at bounding box center [395, 153] width 6 height 8
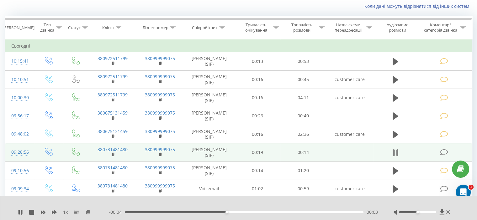
click at [395, 151] on icon at bounding box center [395, 153] width 6 height 9
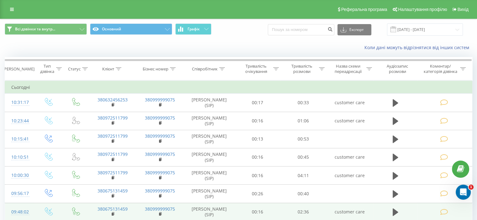
scroll to position [97, 0]
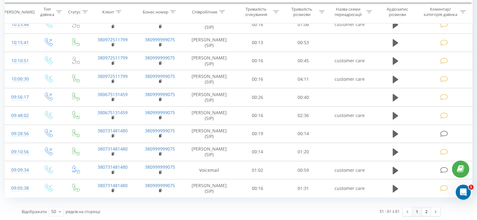
click at [417, 212] on link "1" at bounding box center [416, 212] width 9 height 9
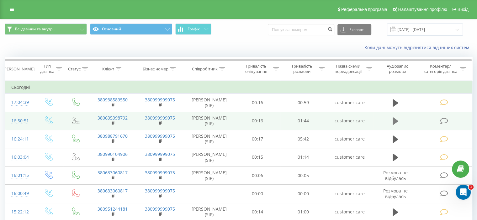
click at [394, 121] on icon at bounding box center [395, 122] width 6 height 8
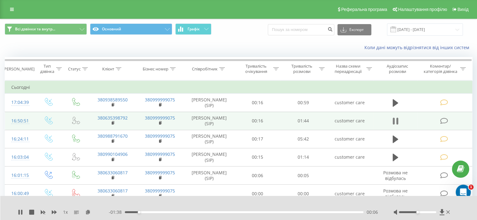
click at [395, 119] on icon at bounding box center [395, 121] width 6 height 9
click at [443, 119] on icon at bounding box center [444, 121] width 8 height 7
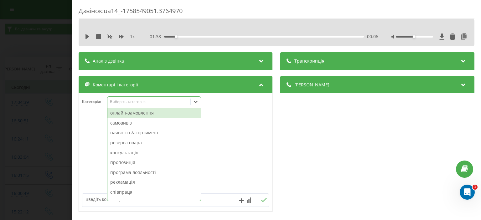
click at [192, 101] on div at bounding box center [196, 102] width 10 height 10
click at [142, 116] on div "онлайн-замовлення" at bounding box center [154, 113] width 93 height 10
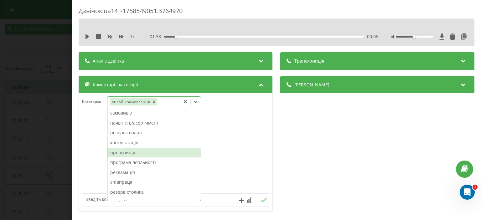
click at [139, 155] on div "пропозиція" at bounding box center [154, 153] width 93 height 10
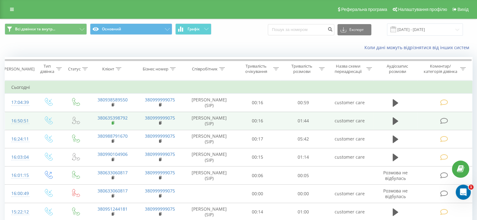
click at [112, 123] on rect at bounding box center [113, 123] width 2 height 3
